Goal: Task Accomplishment & Management: Use online tool/utility

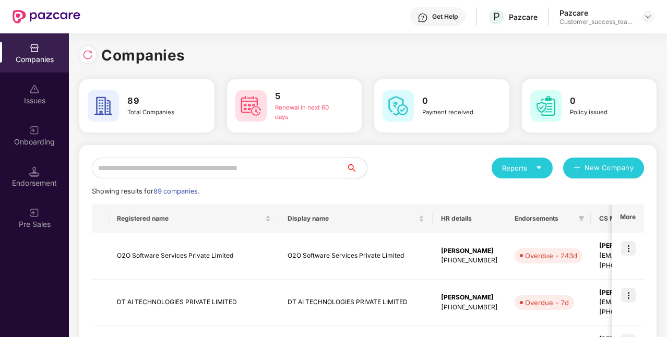
click at [193, 170] on input "text" at bounding box center [219, 168] width 254 height 21
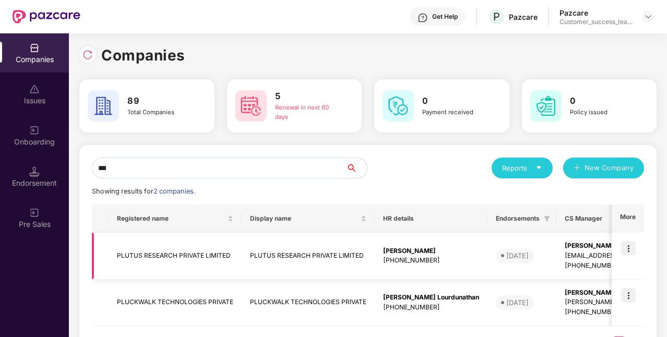
type input "***"
click at [630, 246] on img at bounding box center [628, 248] width 15 height 15
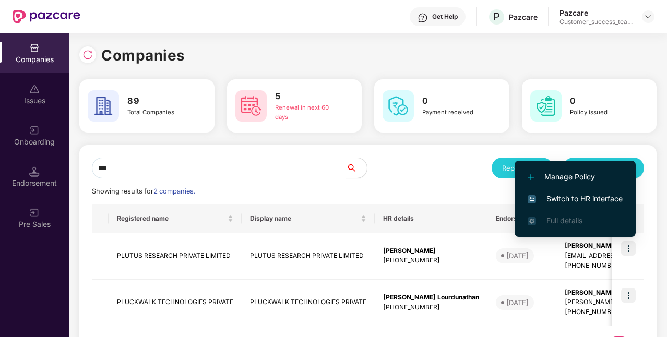
click at [549, 207] on li "Switch to HR interface" at bounding box center [575, 199] width 121 height 22
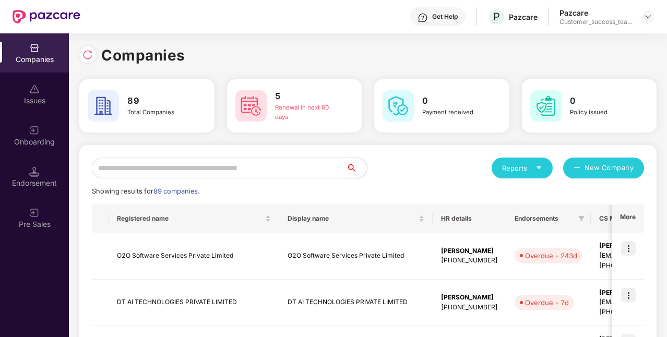
click at [198, 162] on input "text" at bounding box center [219, 168] width 254 height 21
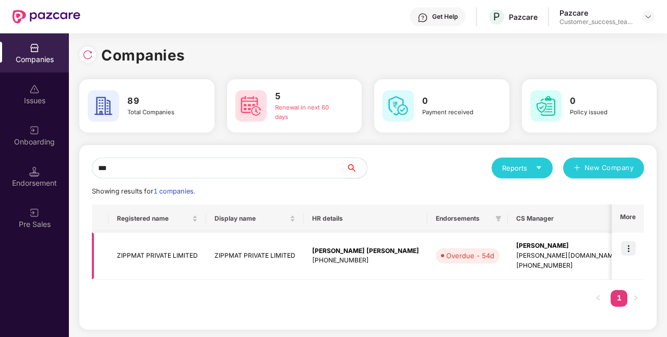
type input "***"
click at [631, 250] on img at bounding box center [628, 248] width 15 height 15
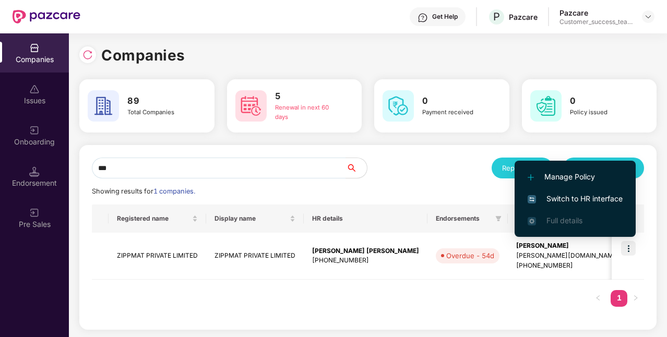
click at [588, 199] on span "Switch to HR interface" at bounding box center [575, 198] width 95 height 11
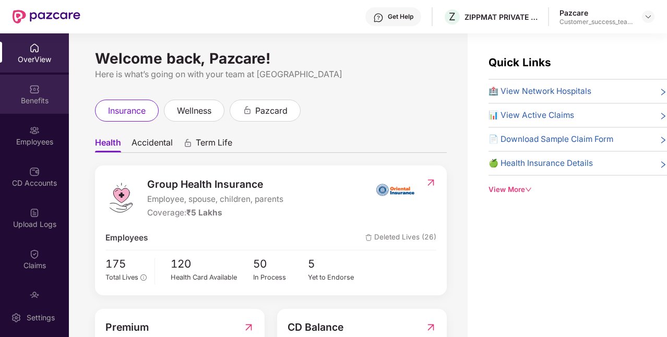
click at [19, 101] on div "Benefits" at bounding box center [34, 101] width 69 height 10
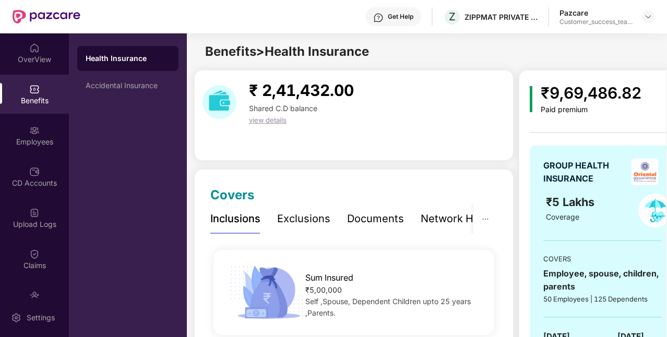
click at [317, 218] on div "Exclusions" at bounding box center [303, 219] width 53 height 16
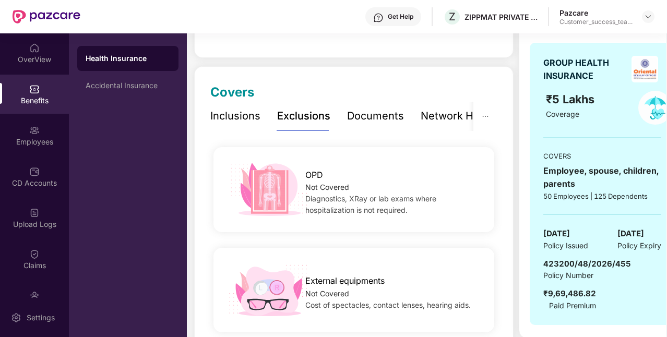
scroll to position [101, 0]
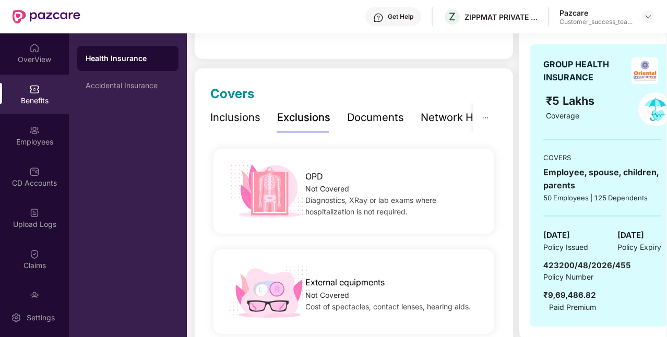
click at [251, 118] on div "Inclusions" at bounding box center [235, 118] width 50 height 16
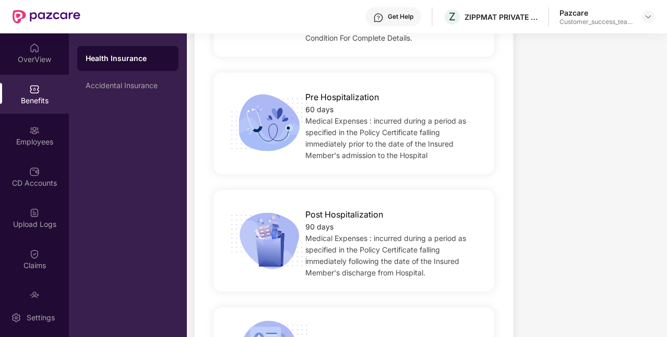
scroll to position [688, 0]
